Goal: Task Accomplishment & Management: Manage account settings

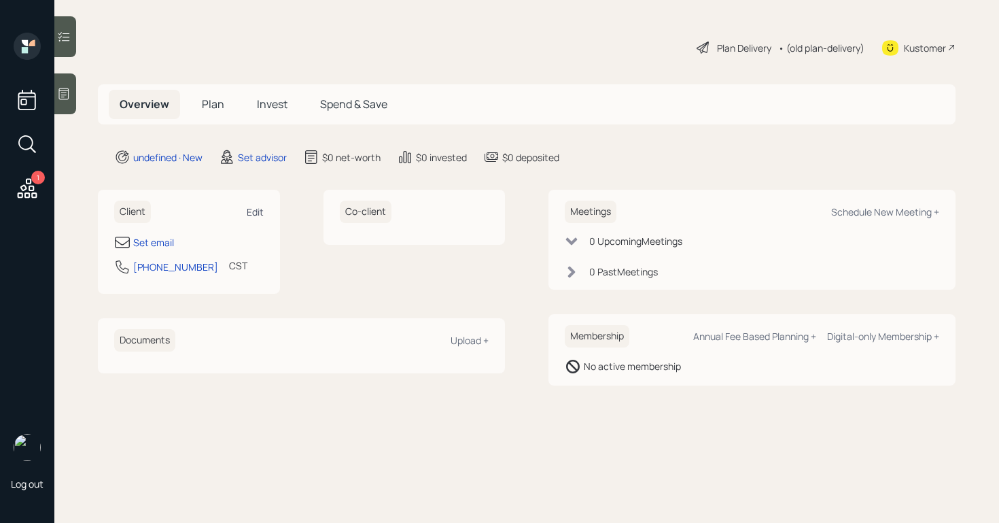
click at [247, 212] on div "Edit" at bounding box center [255, 211] width 17 height 13
select select "America/[GEOGRAPHIC_DATA]"
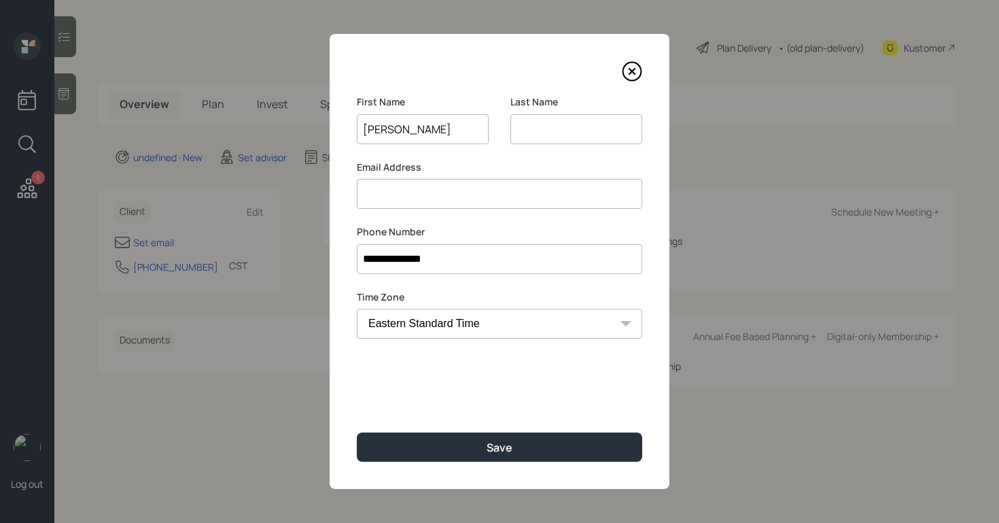
type input "[PERSON_NAME]"
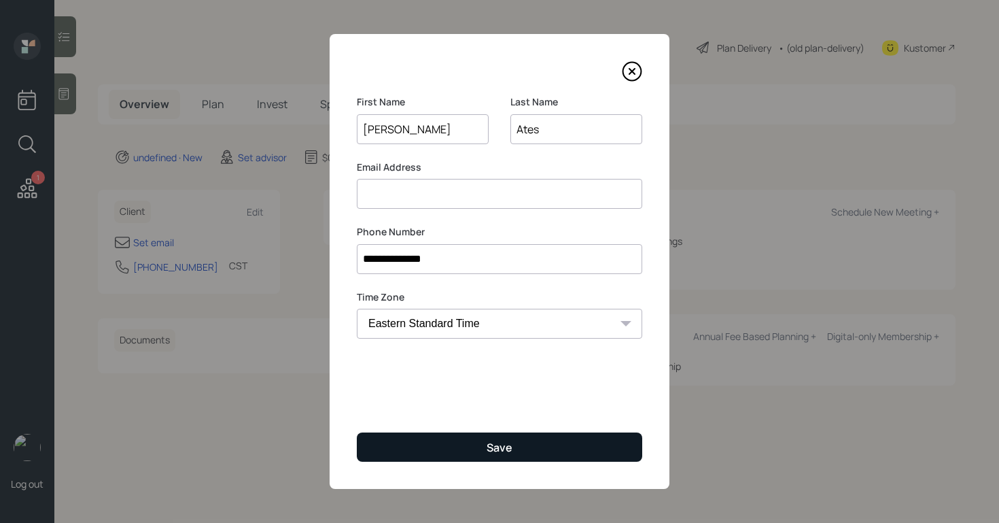
type input "Ates"
click at [460, 432] on button "Save" at bounding box center [499, 446] width 285 height 29
